Goal: Task Accomplishment & Management: Use online tool/utility

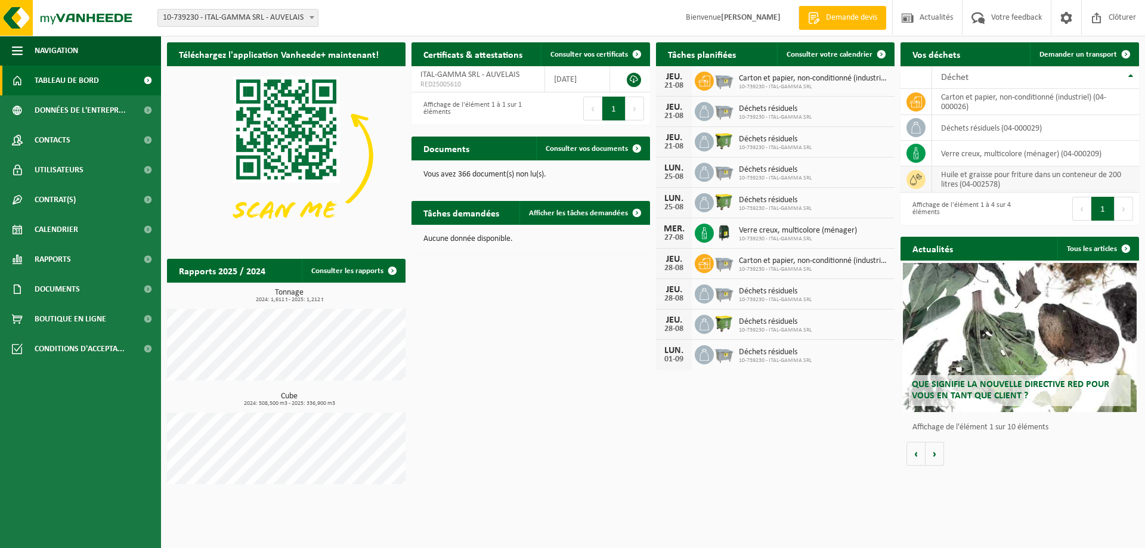
click at [917, 178] on icon at bounding box center [916, 180] width 12 height 12
click at [1011, 175] on td "Huile et graisse pour friture dans un conteneur de 200 litres (04-002578)" at bounding box center [1035, 179] width 207 height 26
click at [1085, 49] on link "Demander un transport" at bounding box center [1084, 54] width 108 height 24
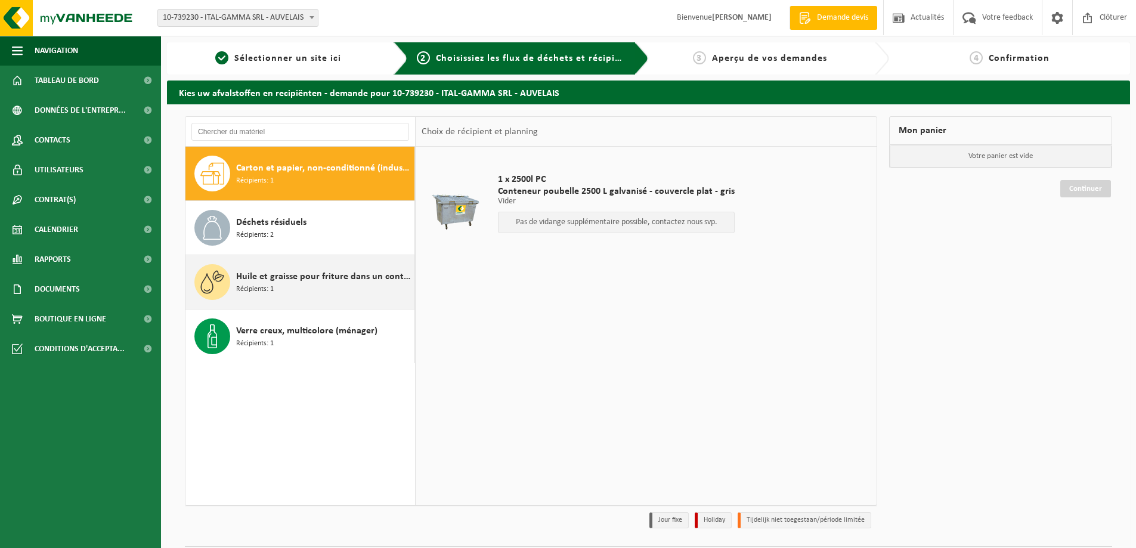
click at [269, 286] on span "Récipients: 1" at bounding box center [255, 289] width 38 height 11
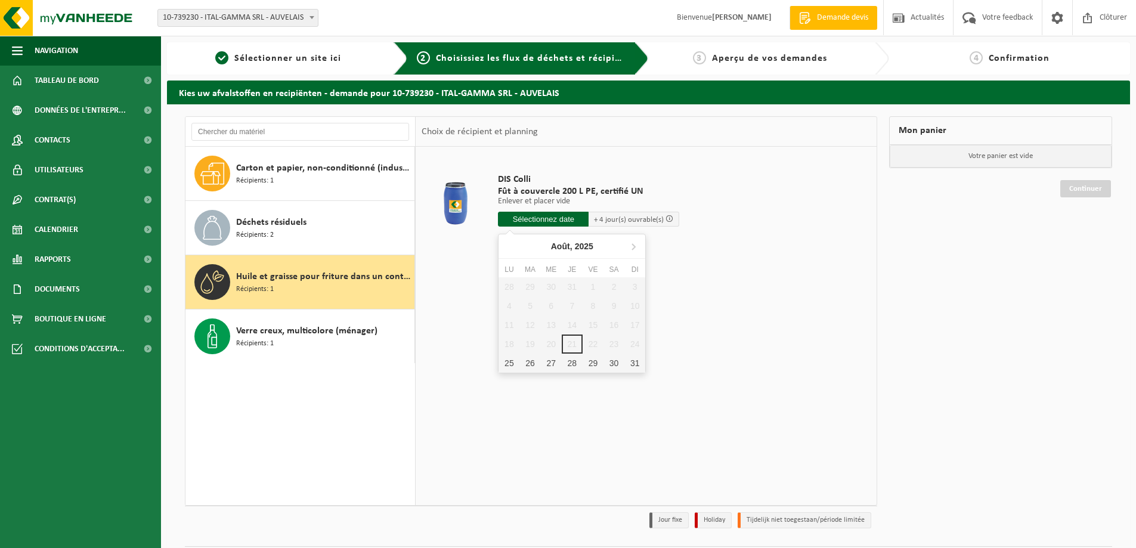
click at [550, 215] on input "text" at bounding box center [543, 219] width 91 height 15
click at [509, 359] on div "25" at bounding box center [509, 363] width 21 height 19
type input "à partir de 2025-08-25"
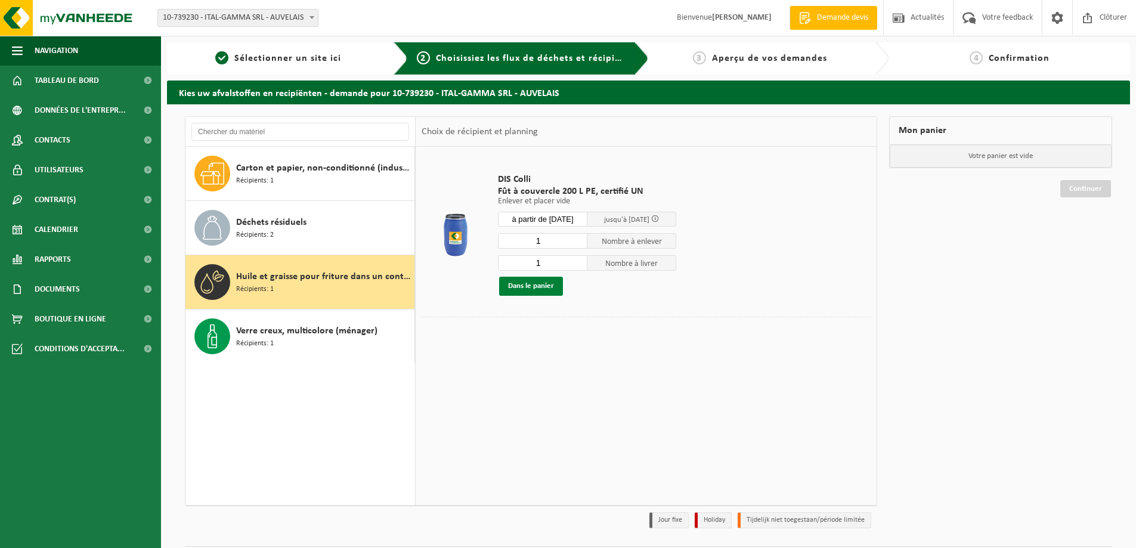
click at [528, 286] on button "Dans le panier" at bounding box center [531, 286] width 64 height 19
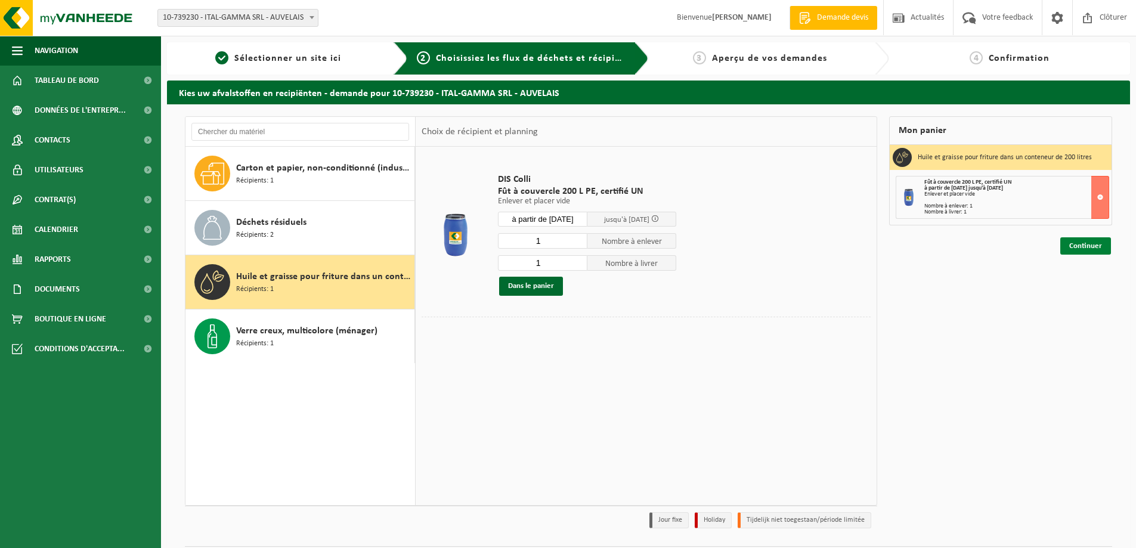
click at [1078, 245] on link "Continuer" at bounding box center [1085, 245] width 51 height 17
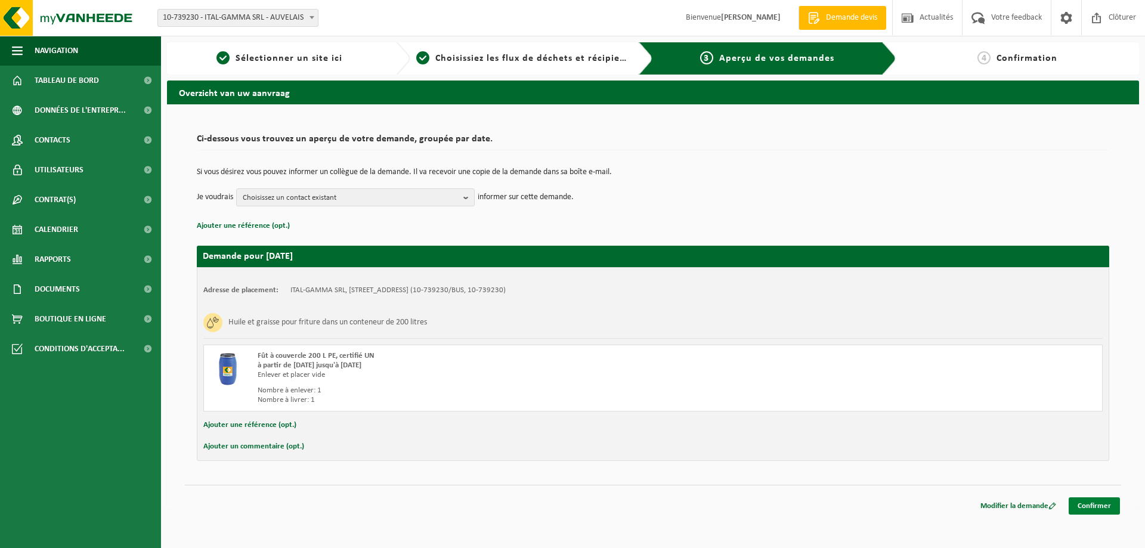
click at [1093, 503] on link "Confirmer" at bounding box center [1094, 505] width 51 height 17
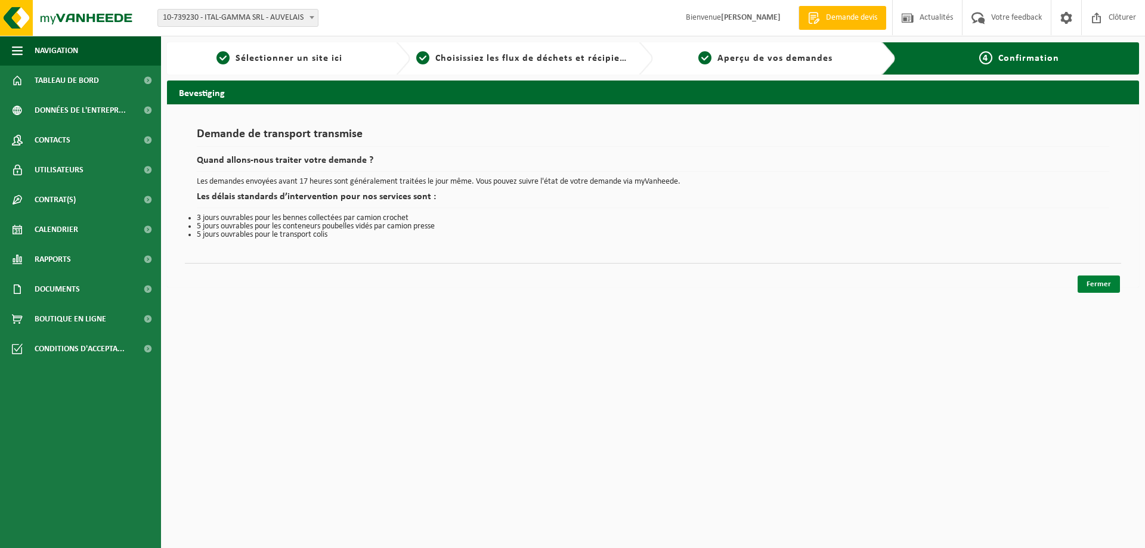
click at [1095, 283] on link "Fermer" at bounding box center [1099, 284] width 42 height 17
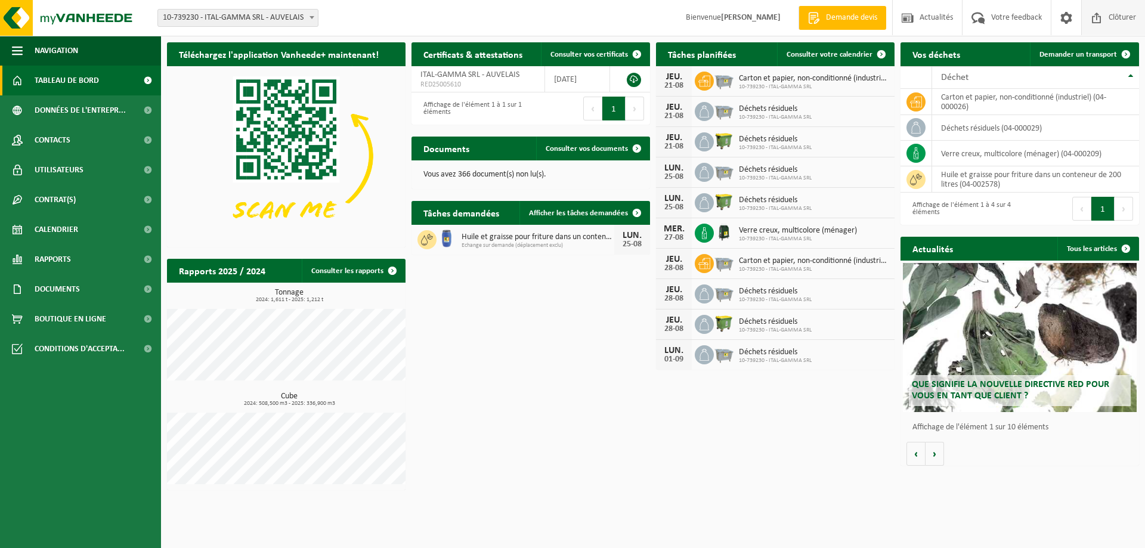
click at [1108, 11] on span "Clôturer" at bounding box center [1122, 17] width 33 height 35
